Goal: Transaction & Acquisition: Purchase product/service

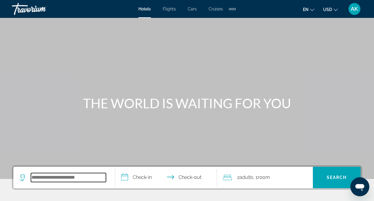
click at [41, 173] on input "Search hotel destination" at bounding box center [68, 177] width 75 height 9
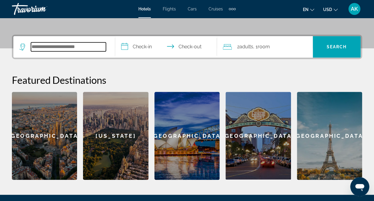
scroll to position [145, 0]
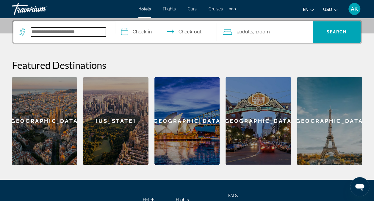
click at [54, 32] on input "Search hotel destination" at bounding box center [68, 31] width 75 height 9
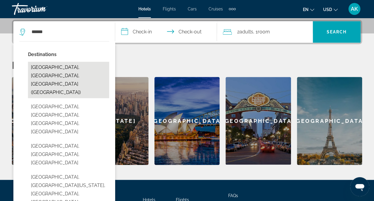
click at [49, 65] on button "Boston, MA, United States (BOS)" at bounding box center [68, 80] width 81 height 36
type input "**********"
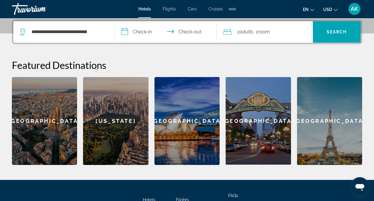
click at [126, 29] on input "**********" at bounding box center [167, 32] width 104 height 23
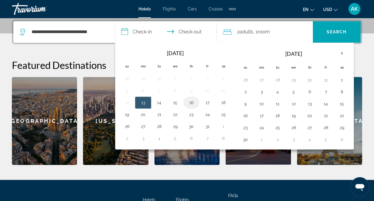
click at [189, 101] on button "16" at bounding box center [192, 102] width 10 height 8
click at [102, 55] on div "**********" at bounding box center [187, 92] width 374 height 145
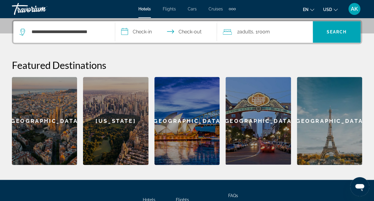
click at [128, 31] on input "**********" at bounding box center [167, 32] width 104 height 23
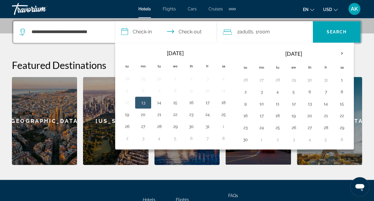
click at [239, 31] on span "2 Adult Adults" at bounding box center [245, 32] width 16 height 8
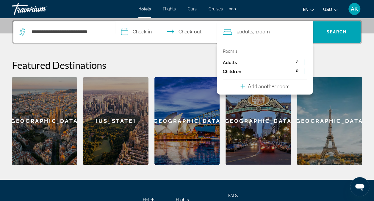
click at [170, 10] on span "Flights" at bounding box center [169, 9] width 13 height 5
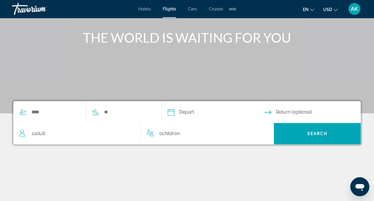
scroll to position [67, 0]
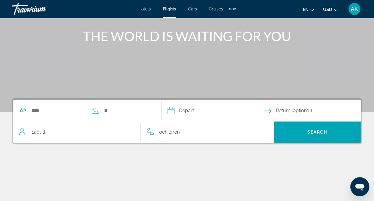
click at [30, 109] on div "Search widget" at bounding box center [49, 110] width 72 height 9
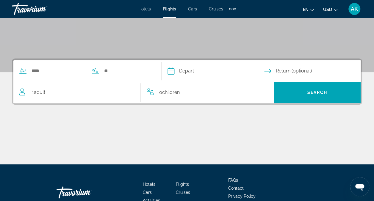
scroll to position [142, 0]
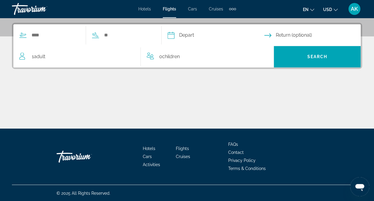
click at [23, 35] on icon "Search widget" at bounding box center [22, 35] width 7 height 7
click at [39, 34] on input "Search widget" at bounding box center [55, 35] width 49 height 9
type input "********"
click at [99, 38] on icon "Search widget" at bounding box center [95, 38] width 7 height 0
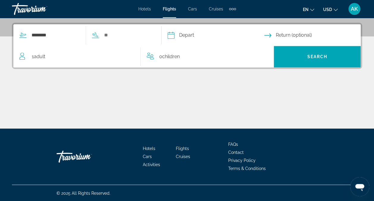
click at [99, 37] on icon "Search widget" at bounding box center [95, 35] width 7 height 7
click at [113, 33] on input "Search widget" at bounding box center [128, 35] width 49 height 9
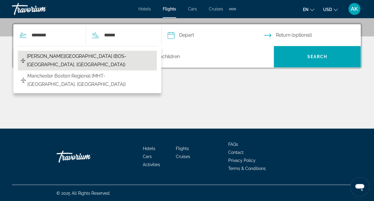
click at [94, 55] on span "[PERSON_NAME][GEOGRAPHIC_DATA] (BOS-[GEOGRAPHIC_DATA], [GEOGRAPHIC_DATA])" at bounding box center [90, 60] width 127 height 17
type input "**********"
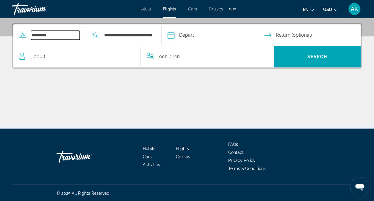
click at [48, 35] on input "********" at bounding box center [55, 35] width 49 height 9
click at [32, 34] on input "********" at bounding box center [55, 35] width 49 height 9
click at [32, 33] on input "********" at bounding box center [55, 35] width 49 height 9
click at [86, 31] on div "**********" at bounding box center [49, 35] width 72 height 9
click at [55, 36] on input "**********" at bounding box center [55, 35] width 49 height 9
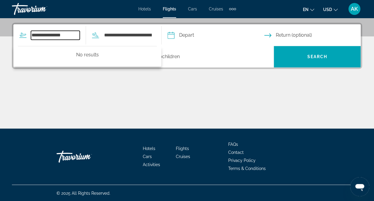
click at [70, 39] on input "**********" at bounding box center [55, 35] width 49 height 9
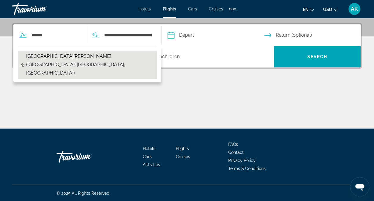
click at [53, 54] on span "[GEOGRAPHIC_DATA][PERSON_NAME] ([GEOGRAPHIC_DATA]-[GEOGRAPHIC_DATA], [GEOGRAPHI…" at bounding box center [90, 64] width 128 height 25
type input "**********"
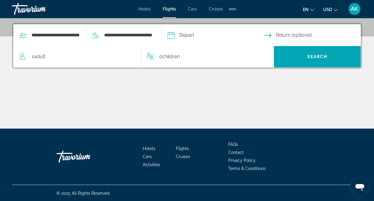
click at [184, 36] on input "Depart date" at bounding box center [215, 35] width 99 height 23
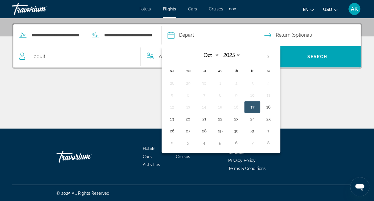
click at [257, 108] on button "17" at bounding box center [253, 107] width 10 height 8
type input "**********"
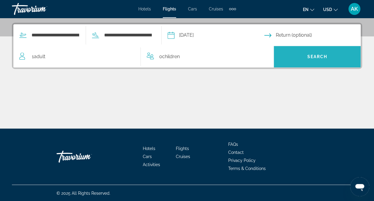
click at [325, 53] on span "Search" at bounding box center [317, 56] width 87 height 14
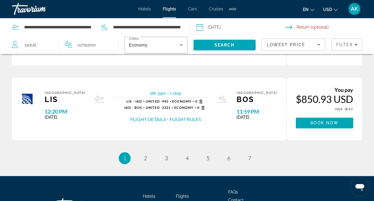
scroll to position [393, 0]
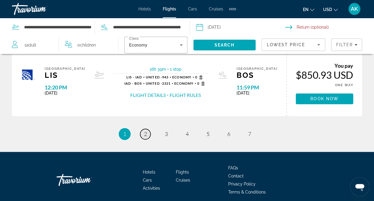
click at [147, 134] on link "page 2" at bounding box center [145, 134] width 10 height 10
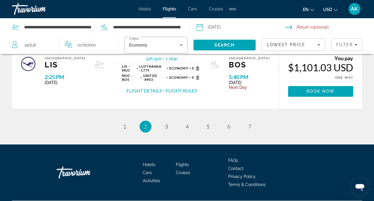
scroll to position [417, 0]
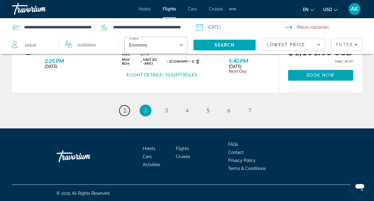
click at [125, 110] on span "1" at bounding box center [124, 110] width 3 height 7
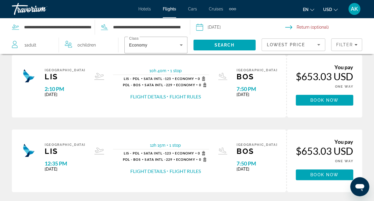
scroll to position [36, 0]
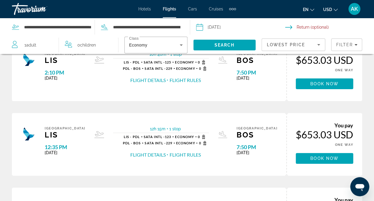
click at [157, 155] on button "Flight Details" at bounding box center [147, 154] width 35 height 7
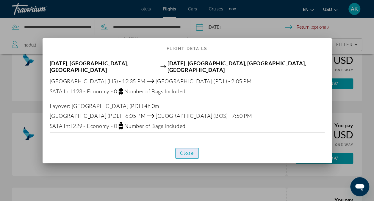
click at [185, 152] on span "Close" at bounding box center [187, 153] width 14 height 5
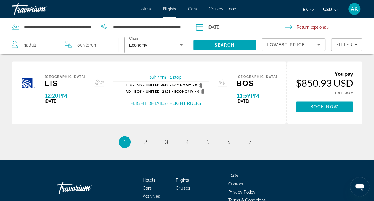
scroll to position [417, 0]
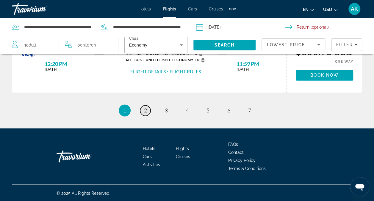
click at [144, 108] on span "2" at bounding box center [145, 110] width 3 height 7
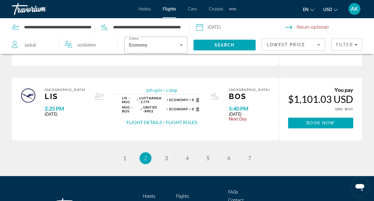
scroll to position [393, 0]
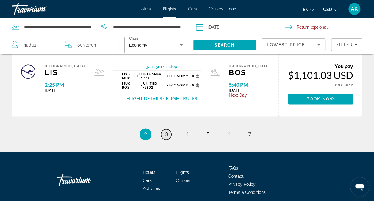
click at [163, 132] on link "page 3" at bounding box center [166, 134] width 10 height 10
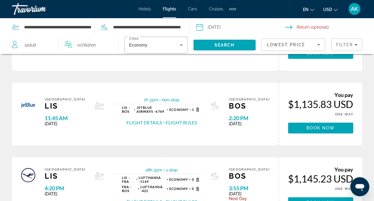
scroll to position [330, 0]
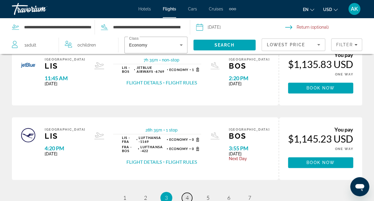
click at [187, 199] on span "4" at bounding box center [187, 197] width 3 height 7
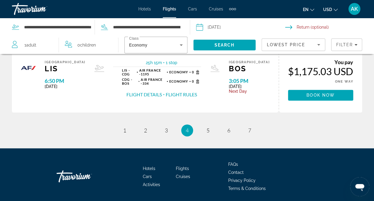
scroll to position [417, 0]
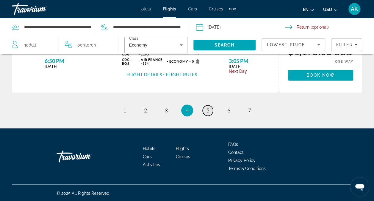
click at [209, 111] on span "5" at bounding box center [208, 110] width 3 height 7
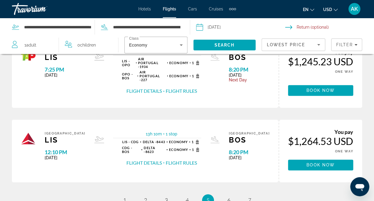
scroll to position [345, 0]
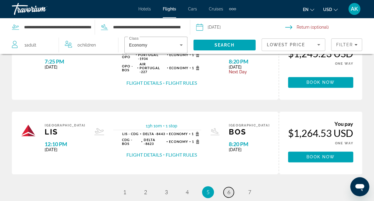
click at [231, 187] on link "page 6" at bounding box center [229, 192] width 10 height 10
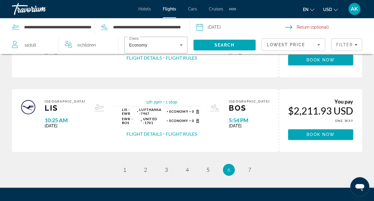
scroll to position [366, 0]
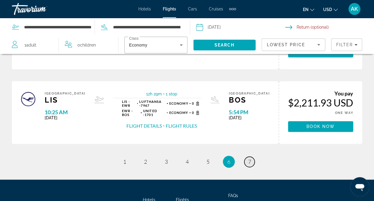
click at [251, 163] on link "page 7" at bounding box center [249, 161] width 10 height 10
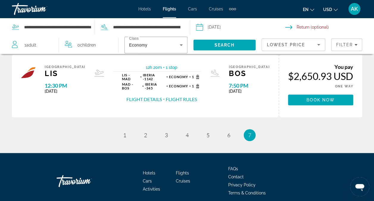
scroll to position [158, 0]
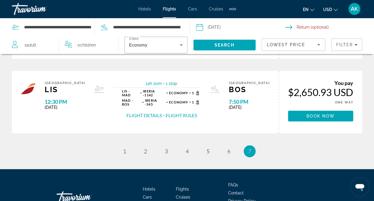
click at [163, 112] on div "Flight Details Flight Rules" at bounding box center [161, 115] width 79 height 7
click at [160, 112] on button "Flight Details" at bounding box center [144, 115] width 35 height 7
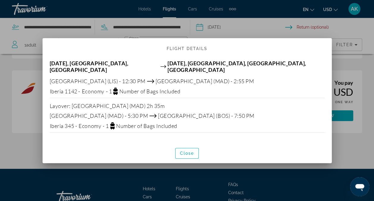
click at [160, 107] on div "Fri Oct 17, 2025, Lisbon, Portugal Fri Oct 17, 2025, Boston, MA, United States …" at bounding box center [187, 98] width 289 height 89
click at [262, 29] on div at bounding box center [187, 100] width 374 height 201
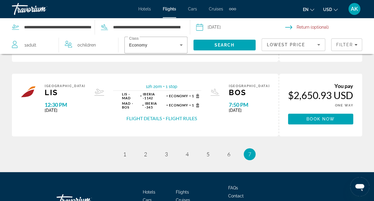
scroll to position [194, 0]
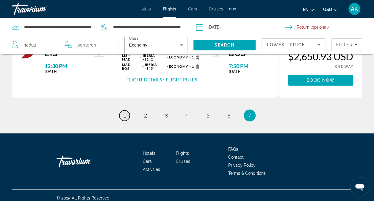
click at [127, 110] on link "page 1" at bounding box center [124, 115] width 10 height 10
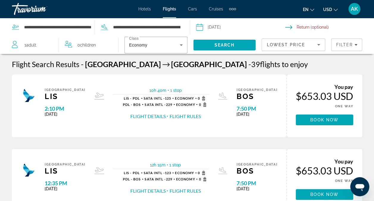
click at [157, 117] on button "Flight Details" at bounding box center [147, 116] width 35 height 7
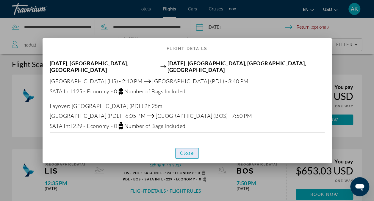
click at [186, 146] on span "button" at bounding box center [187, 153] width 23 height 14
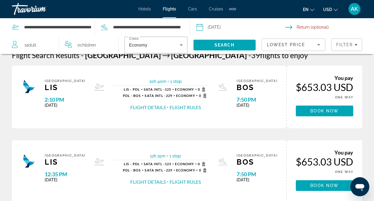
scroll to position [14, 0]
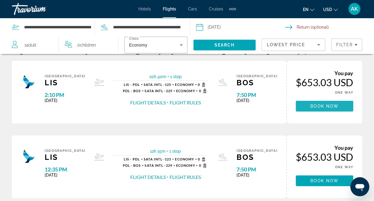
click at [319, 107] on span "Book now" at bounding box center [325, 106] width 28 height 5
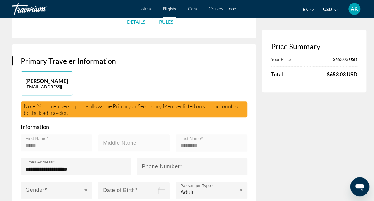
scroll to position [79, 0]
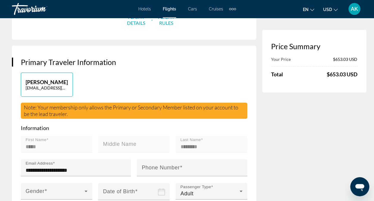
click at [43, 137] on mat-label "First Name" at bounding box center [36, 139] width 21 height 4
drag, startPoint x: 37, startPoint y: 134, endPoint x: 112, endPoint y: 77, distance: 94.1
click at [112, 77] on div "Annie Konyeaso apkonyeaso@gmail.com" at bounding box center [134, 87] width 233 height 30
click at [39, 76] on button "Annie Konyeaso apkonyeaso@gmail.com" at bounding box center [47, 84] width 52 height 24
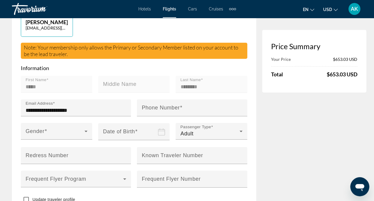
scroll to position [144, 0]
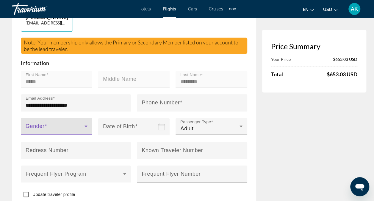
click at [86, 122] on icon "Main content" at bounding box center [85, 125] width 7 height 7
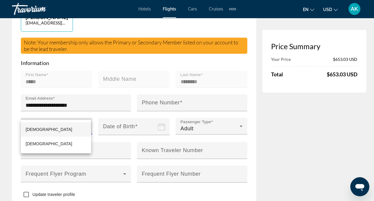
click at [283, 142] on div at bounding box center [187, 100] width 374 height 201
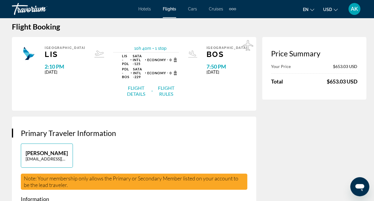
scroll to position [0, 0]
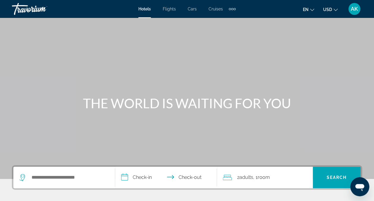
click at [174, 9] on span "Flights" at bounding box center [169, 9] width 13 height 5
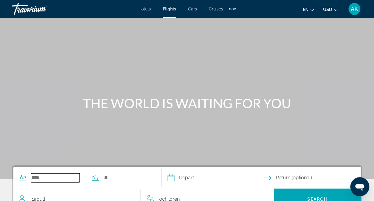
click at [37, 177] on input "Search widget" at bounding box center [55, 177] width 49 height 9
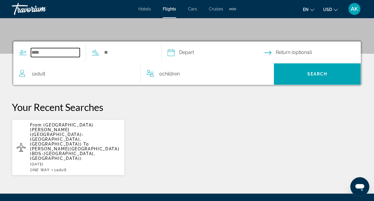
scroll to position [145, 0]
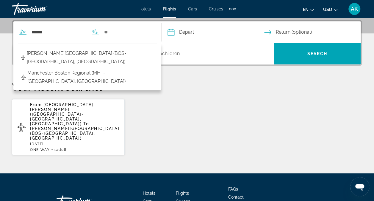
click at [108, 53] on span "[PERSON_NAME][GEOGRAPHIC_DATA] (BOS-[GEOGRAPHIC_DATA], [GEOGRAPHIC_DATA])" at bounding box center [90, 57] width 127 height 17
type input "**********"
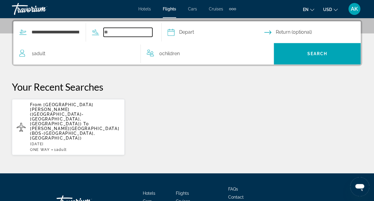
click at [116, 33] on input "Search widget" at bounding box center [128, 32] width 49 height 9
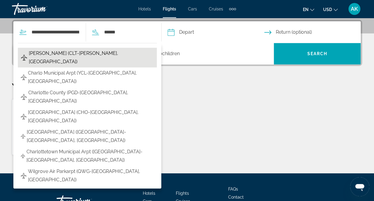
click at [84, 55] on span "[PERSON_NAME] (CLT-[PERSON_NAME], [GEOGRAPHIC_DATA])" at bounding box center [91, 57] width 125 height 17
type input "**********"
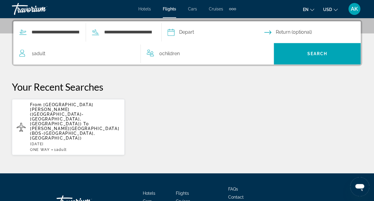
click at [188, 34] on input "Depart date" at bounding box center [215, 32] width 99 height 23
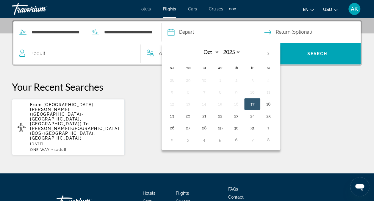
click at [272, 32] on icon "Select return date" at bounding box center [267, 32] width 7 height 7
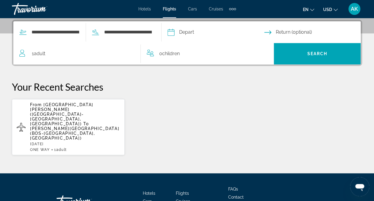
click at [182, 33] on input "Depart date" at bounding box center [215, 32] width 99 height 23
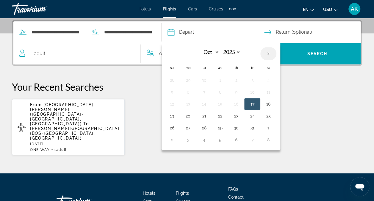
click at [277, 53] on th "Next month" at bounding box center [269, 53] width 16 height 13
select select "**"
drag, startPoint x: 201, startPoint y: 126, endPoint x: 186, endPoint y: 125, distance: 14.9
click at [186, 125] on tr "23 24 25 26 27 28 29" at bounding box center [220, 128] width 113 height 12
click at [257, 116] on button "21" at bounding box center [253, 116] width 10 height 8
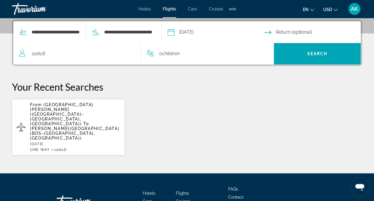
click at [182, 32] on input "**********" at bounding box center [215, 32] width 99 height 23
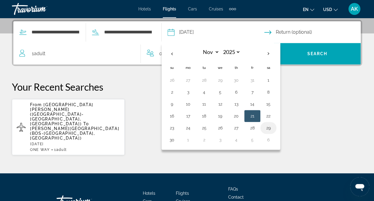
click at [273, 125] on button "29" at bounding box center [269, 128] width 10 height 8
type input "**********"
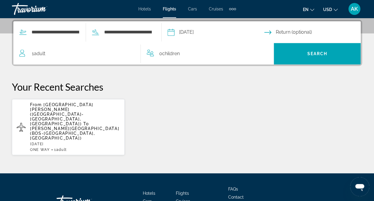
click at [281, 33] on input "Return date" at bounding box center [313, 32] width 99 height 23
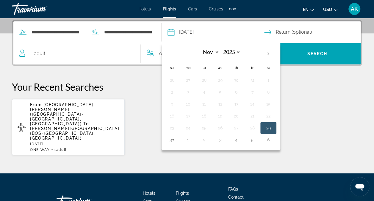
click at [273, 127] on button "29" at bounding box center [269, 128] width 10 height 8
type input "**********"
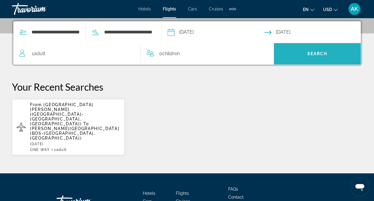
click at [325, 53] on span "Search" at bounding box center [317, 53] width 20 height 5
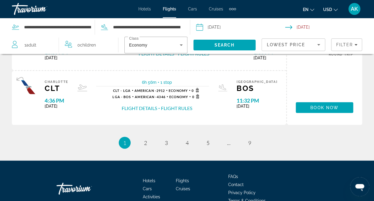
scroll to position [635, 0]
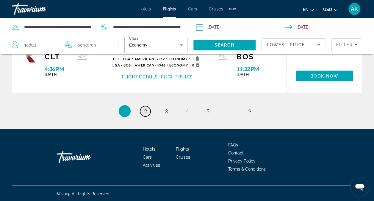
click at [144, 113] on span "2" at bounding box center [145, 111] width 3 height 7
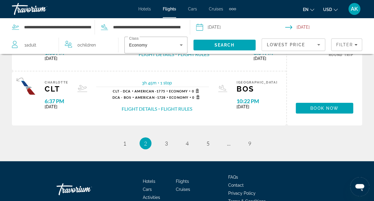
scroll to position [647, 0]
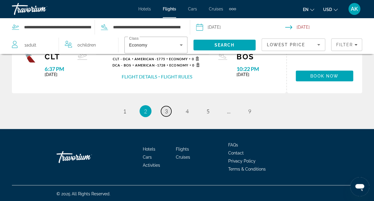
click at [166, 110] on span "3" at bounding box center [166, 111] width 3 height 7
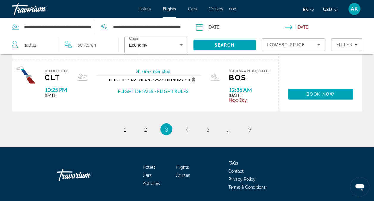
scroll to position [646, 0]
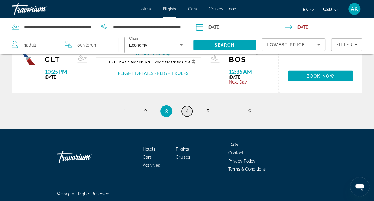
click at [185, 110] on link "page 4" at bounding box center [187, 111] width 10 height 10
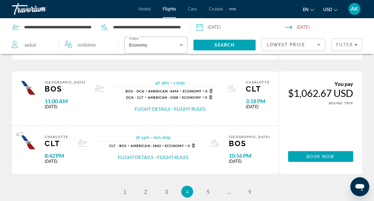
scroll to position [597, 0]
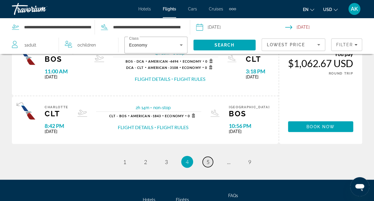
click at [209, 161] on span "5" at bounding box center [208, 161] width 3 height 7
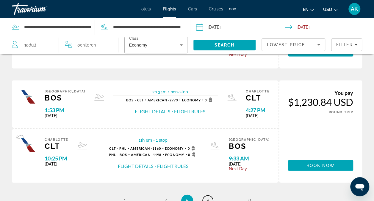
scroll to position [628, 0]
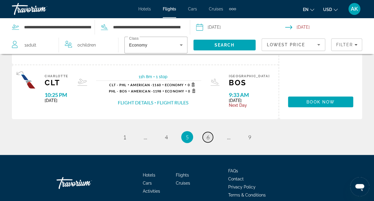
click at [205, 135] on link "page 6" at bounding box center [208, 137] width 10 height 10
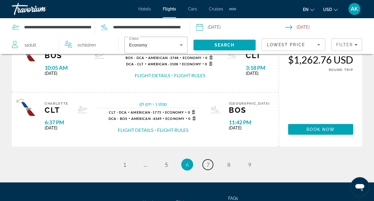
scroll to position [631, 0]
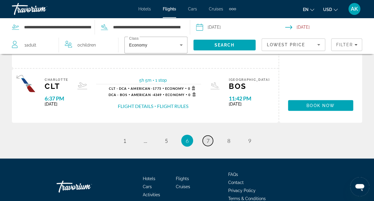
click at [207, 139] on span "7" at bounding box center [208, 140] width 3 height 7
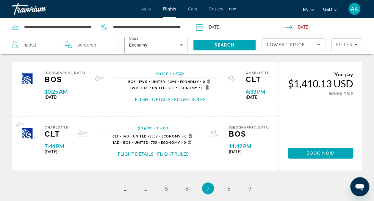
scroll to position [619, 0]
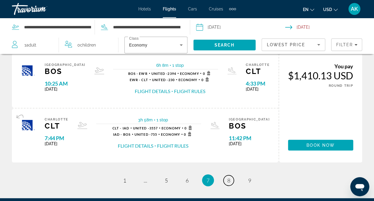
click at [227, 181] on link "page 8" at bounding box center [229, 180] width 10 height 10
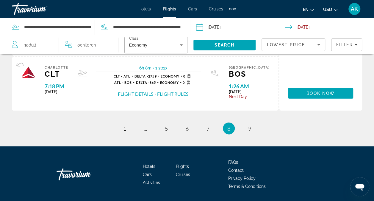
scroll to position [643, 0]
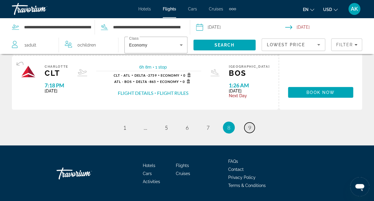
click at [251, 126] on span "9" at bounding box center [249, 127] width 3 height 7
